Goal: Book appointment/travel/reservation

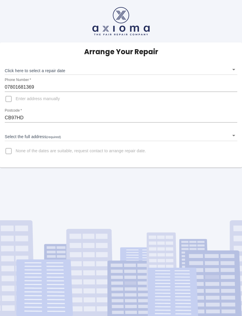
click at [232, 72] on body "Arrange Your Repair Click here to select a repair date ​ Phone Number   * 07801…" at bounding box center [121, 158] width 242 height 316
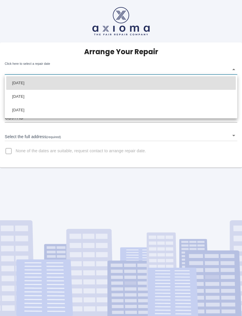
click at [23, 98] on li "Tue Oct 07 2025" at bounding box center [120, 97] width 229 height 14
type input "2025-10-07T00:00:00.000Z"
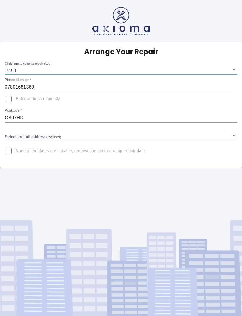
click at [35, 138] on body "Arrange Your Repair Click here to select a repair date Tue Oct 07 2025 2025-10-…" at bounding box center [121, 158] width 242 height 316
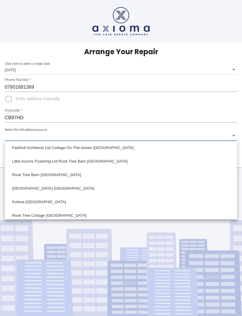
scroll to position [83, 0]
click at [37, 188] on li "Ash Tree House Withersfield Road Great Wratting, Haverhill Suffolk" at bounding box center [120, 189] width 229 height 14
type input "Ash Tree House Withersfield Road Great Wratting, Haverhill Suffolk"
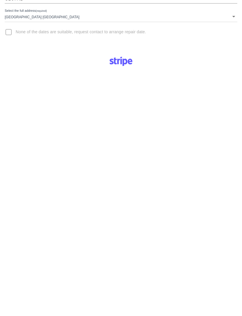
scroll to position [123, 0]
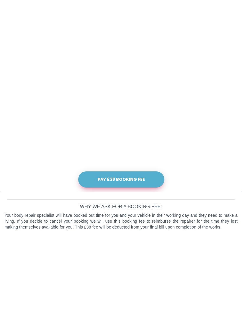
click at [96, 252] on button "Pay £38 Booking Fee" at bounding box center [121, 260] width 86 height 16
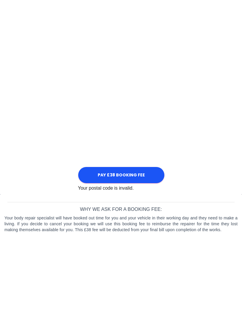
scroll to position [232, 0]
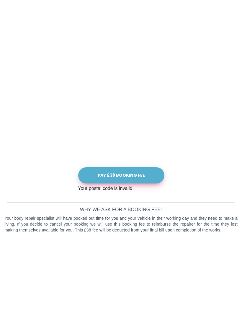
click at [95, 245] on button "Pay £38 Booking Fee" at bounding box center [121, 253] width 86 height 16
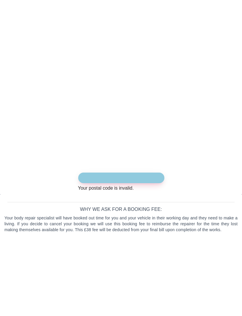
scroll to position [208, 0]
